Goal: Task Accomplishment & Management: Manage account settings

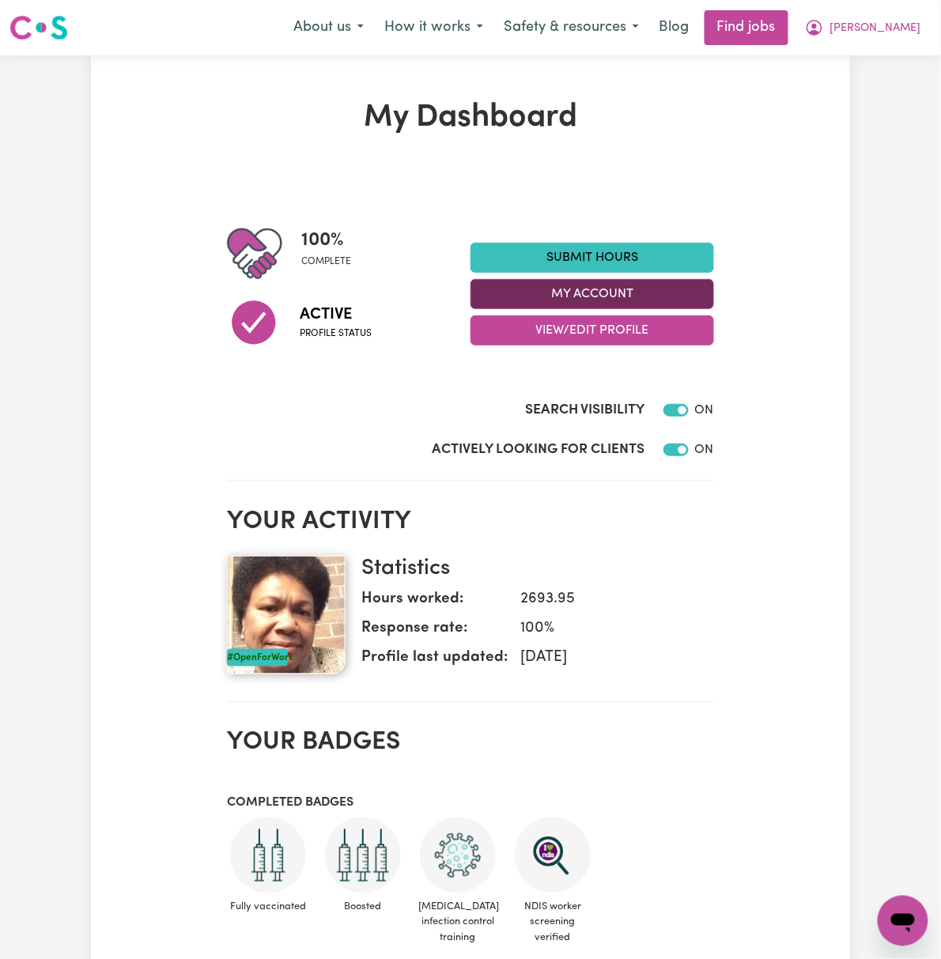
click at [714, 304] on button "My Account" at bounding box center [591, 294] width 243 height 30
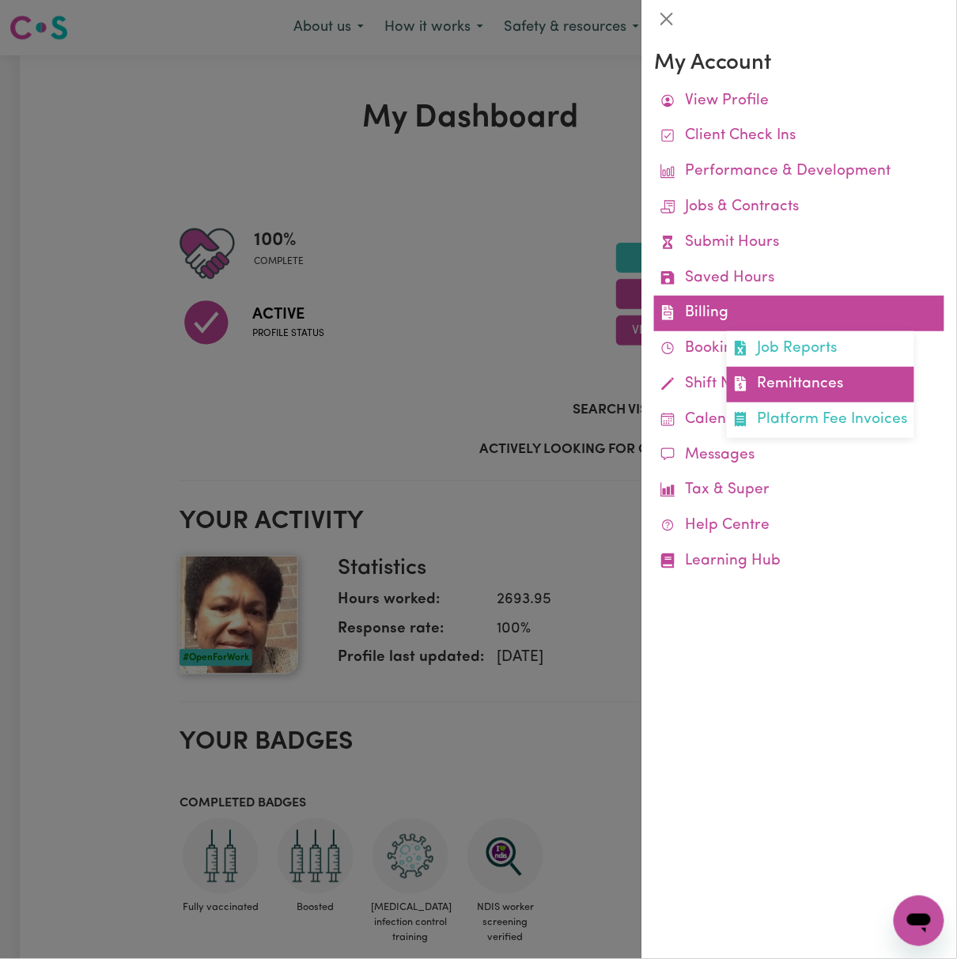
click at [816, 386] on link "Remittances" at bounding box center [819, 385] width 187 height 36
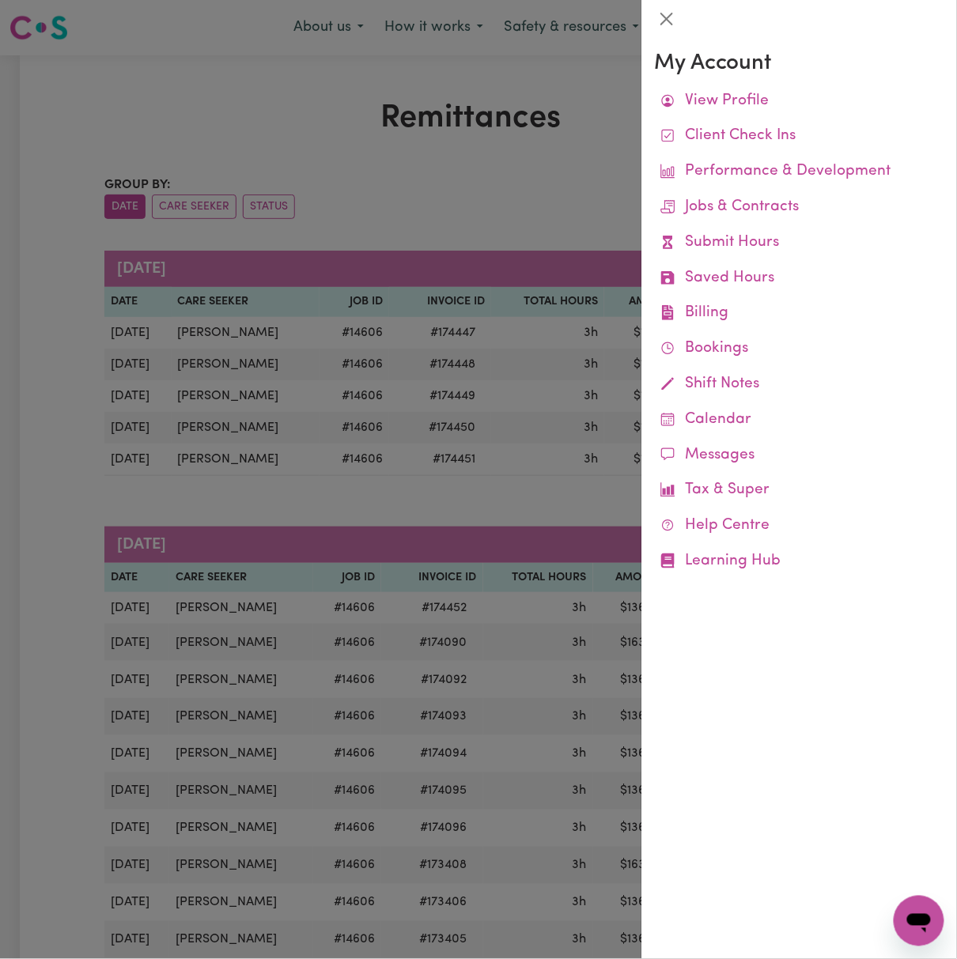
click at [431, 206] on div at bounding box center [478, 479] width 957 height 959
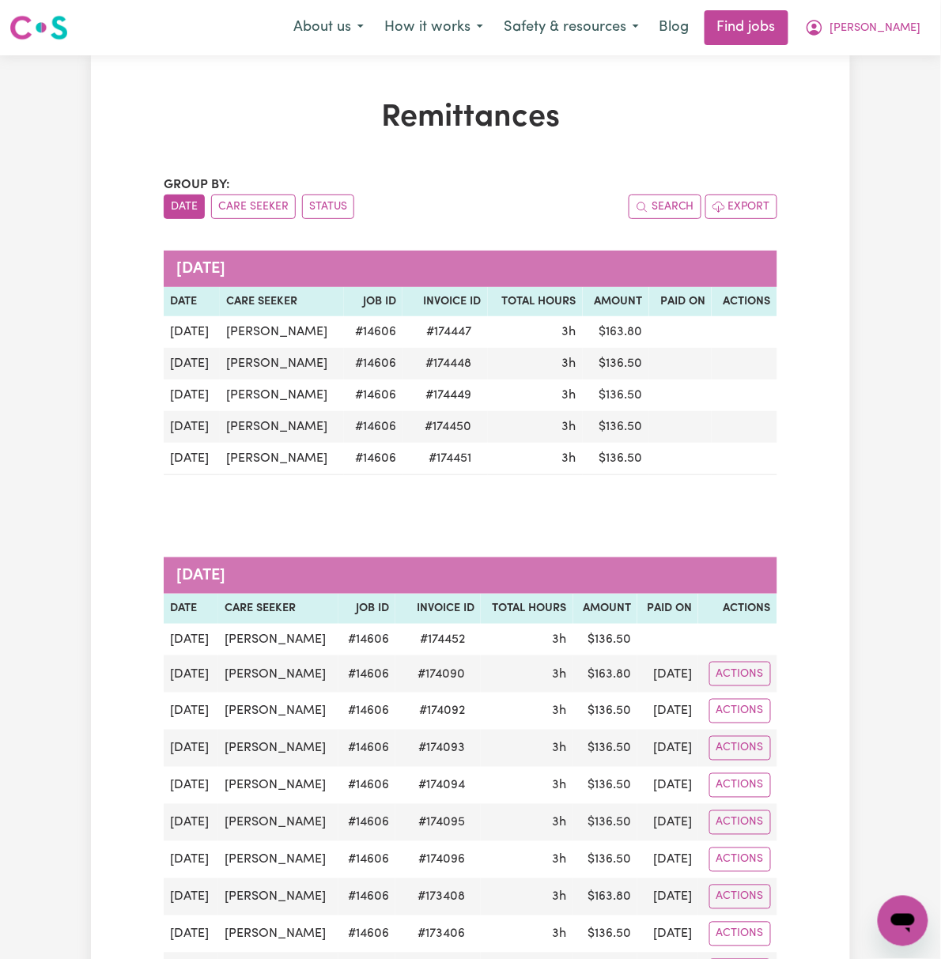
drag, startPoint x: 172, startPoint y: 609, endPoint x: 24, endPoint y: 618, distance: 148.1
click at [294, 624] on td "[PERSON_NAME]" at bounding box center [278, 640] width 120 height 32
copy td "[PERSON_NAME]"
click at [885, 23] on span "[PERSON_NAME]" at bounding box center [875, 28] width 91 height 17
click at [905, 108] on link "Logout" at bounding box center [868, 121] width 125 height 30
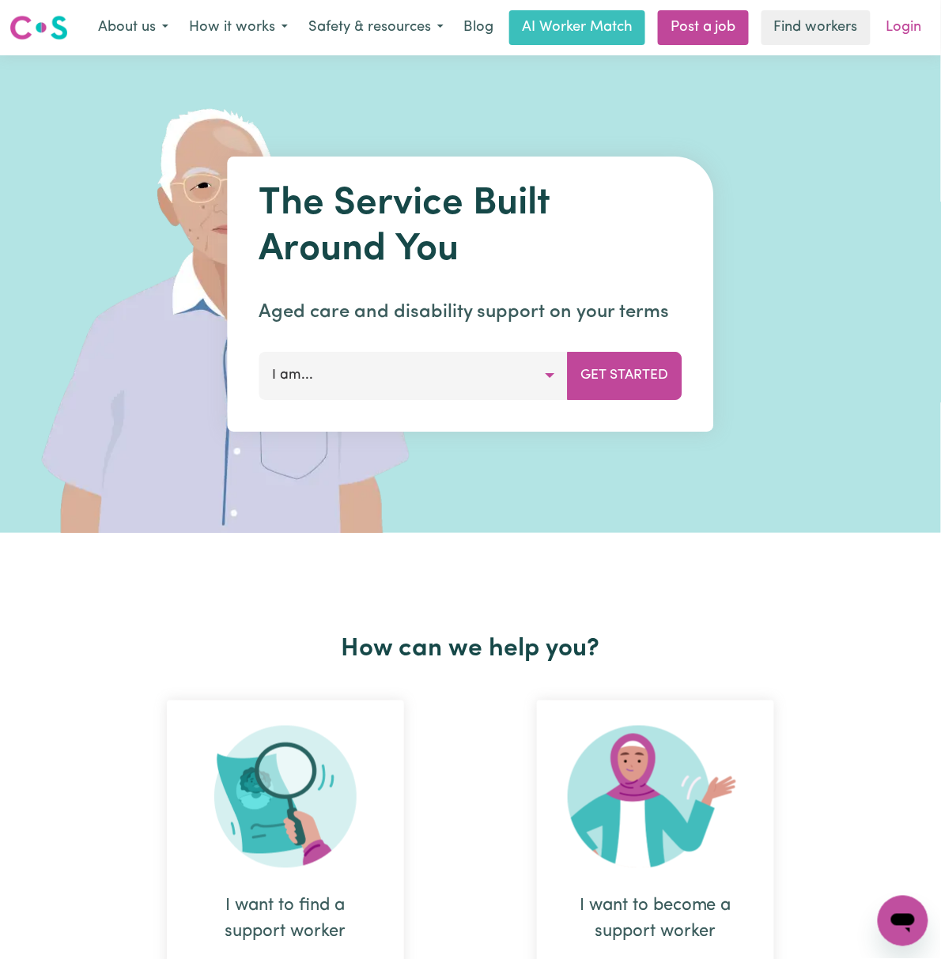
click at [896, 24] on link "Login" at bounding box center [904, 27] width 55 height 35
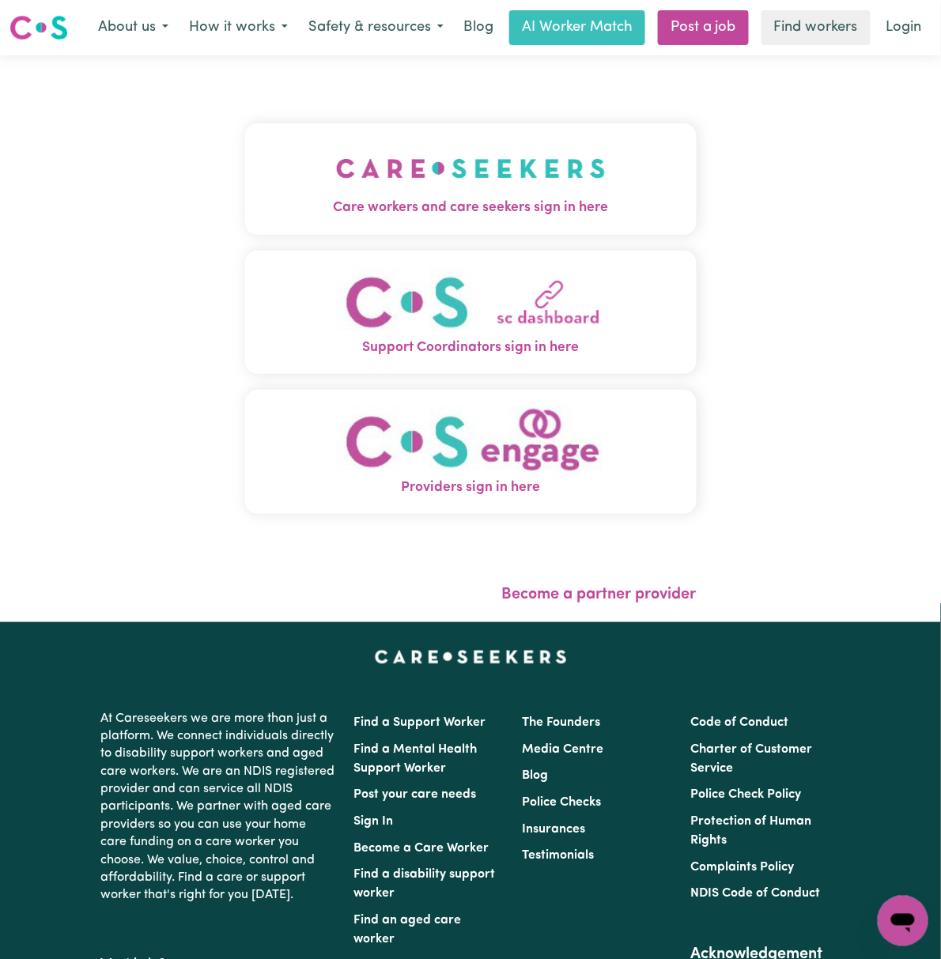
drag, startPoint x: 453, startPoint y: 161, endPoint x: 432, endPoint y: 177, distance: 26.6
click at [454, 161] on img "Care workers and care seekers sign in here" at bounding box center [471, 168] width 270 height 58
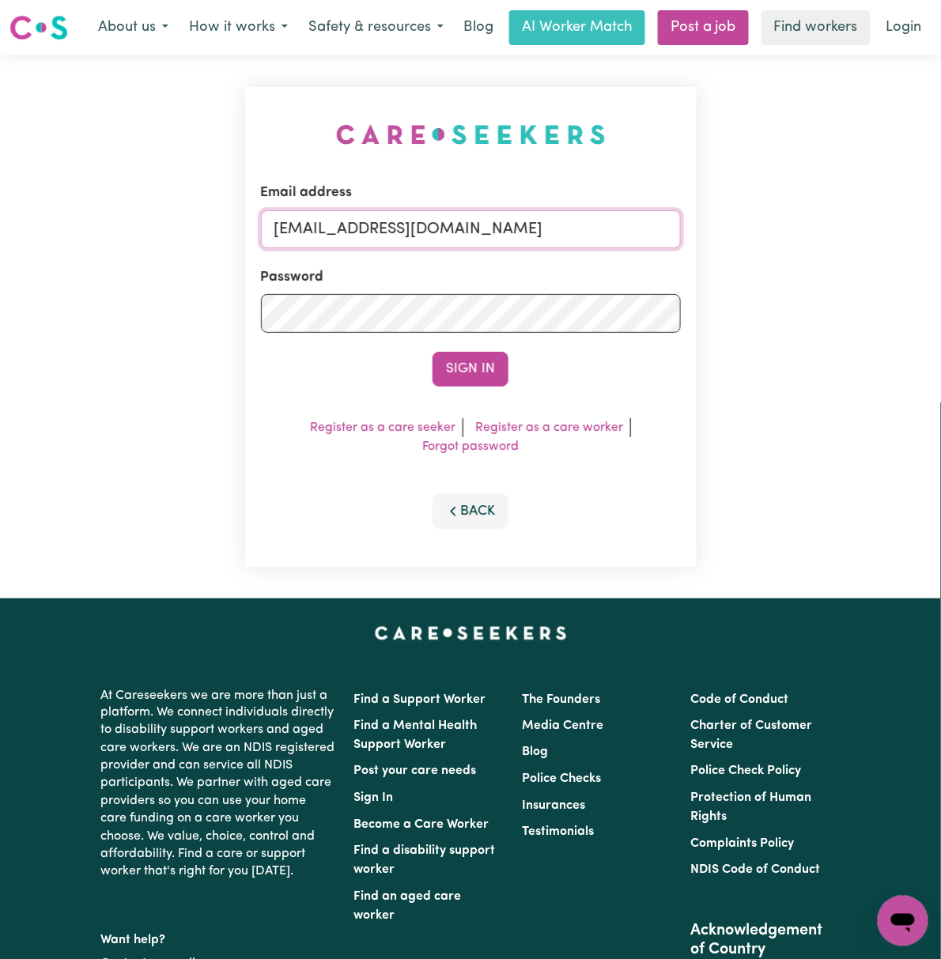
click at [381, 232] on input "[EMAIL_ADDRESS][DOMAIN_NAME]" at bounding box center [471, 229] width 420 height 38
drag, startPoint x: 358, startPoint y: 225, endPoint x: 1246, endPoint y: 228, distance: 887.7
click at [940, 228] on html "Menu About us How it works Safety & resources Blog AI Worker Match Post a job F…" at bounding box center [470, 656] width 941 height 1313
click at [432, 352] on button "Sign In" at bounding box center [470, 369] width 76 height 35
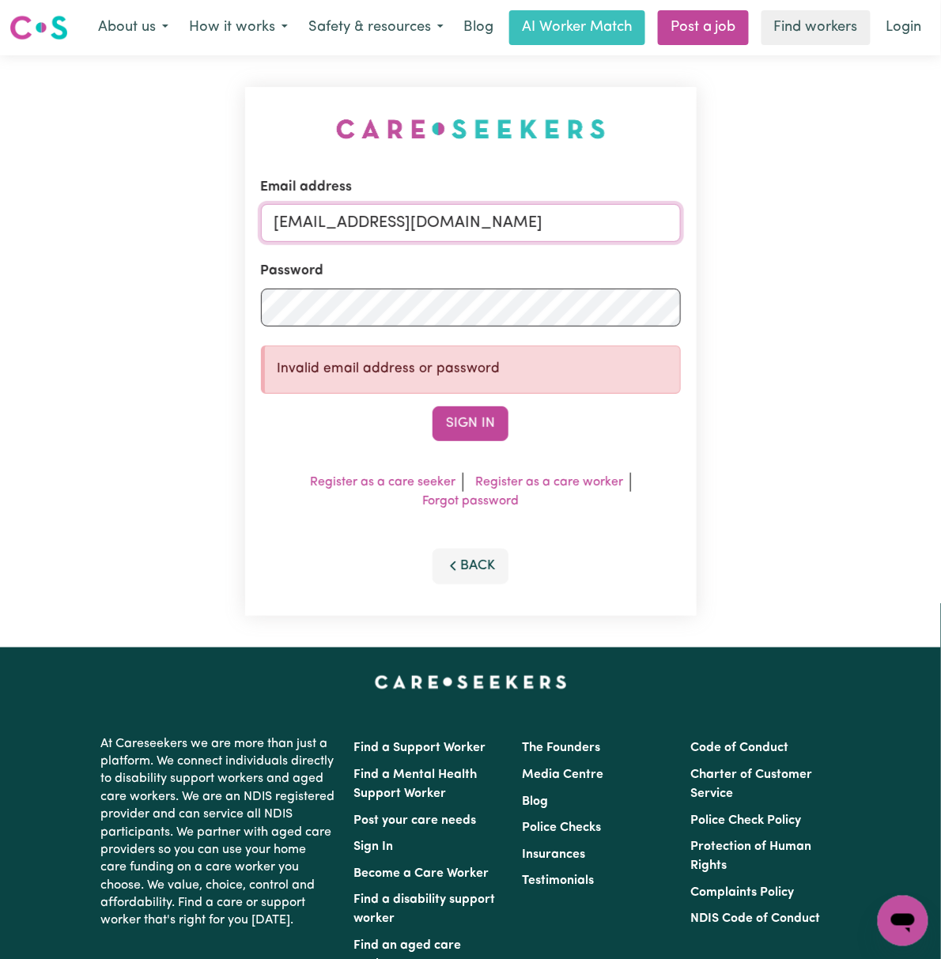
drag, startPoint x: 357, startPoint y: 217, endPoint x: 1081, endPoint y: 220, distance: 724.1
click at [940, 220] on html "Menu About us How it works Safety & resources Blog AI Worker Match Post a job F…" at bounding box center [470, 681] width 941 height 1362
paste input "@vivocafe"
type input "[EMAIL_ADDRESS][PERSON_NAME][DOMAIN_NAME]"
click at [432, 406] on button "Sign In" at bounding box center [470, 423] width 76 height 35
